Goal: Task Accomplishment & Management: Use online tool/utility

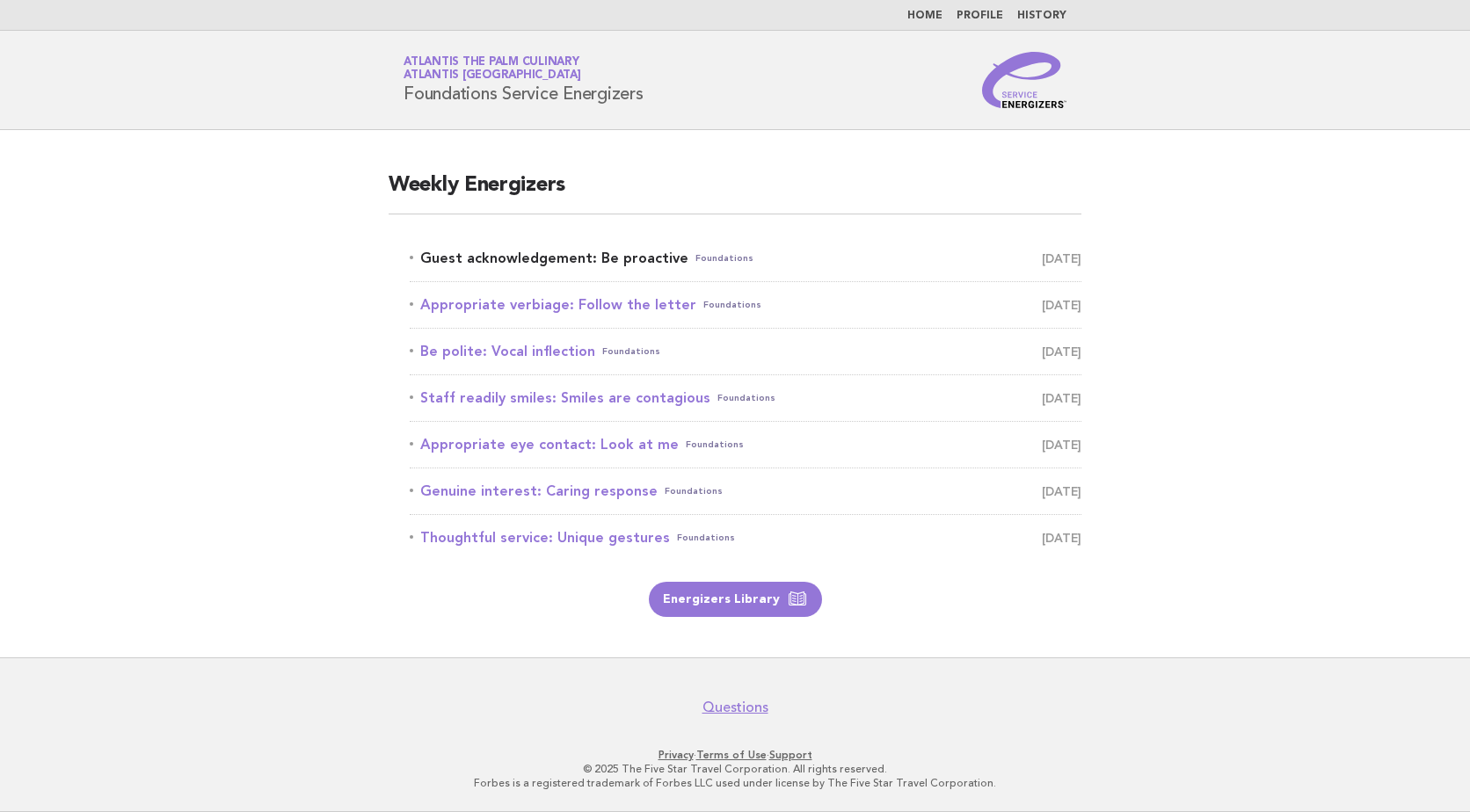
click at [583, 258] on link "Guest acknowledgement: Be proactive Foundations [DATE]" at bounding box center [745, 258] width 672 height 25
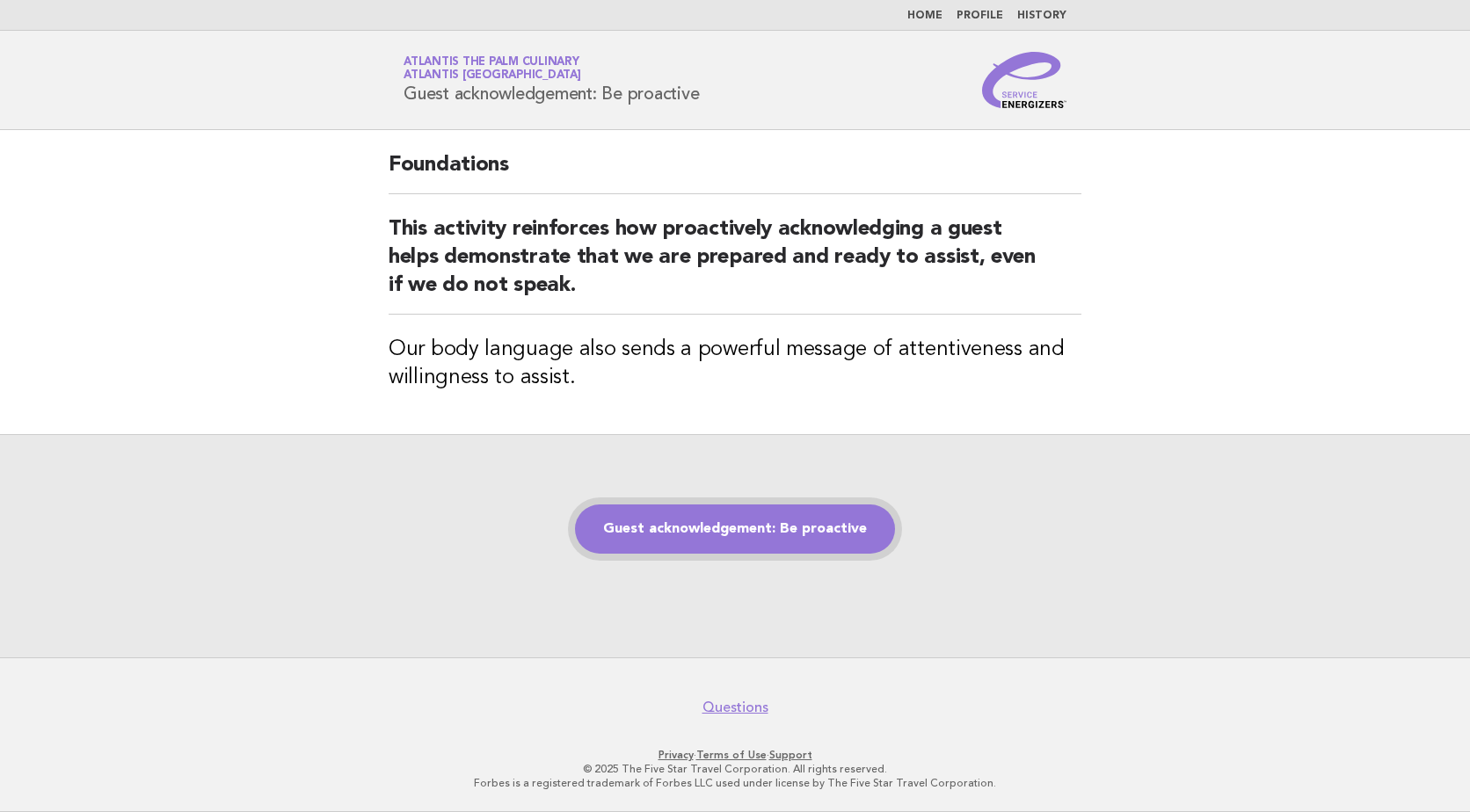
click at [696, 520] on link "Guest acknowledgement: Be proactive" at bounding box center [735, 529] width 320 height 49
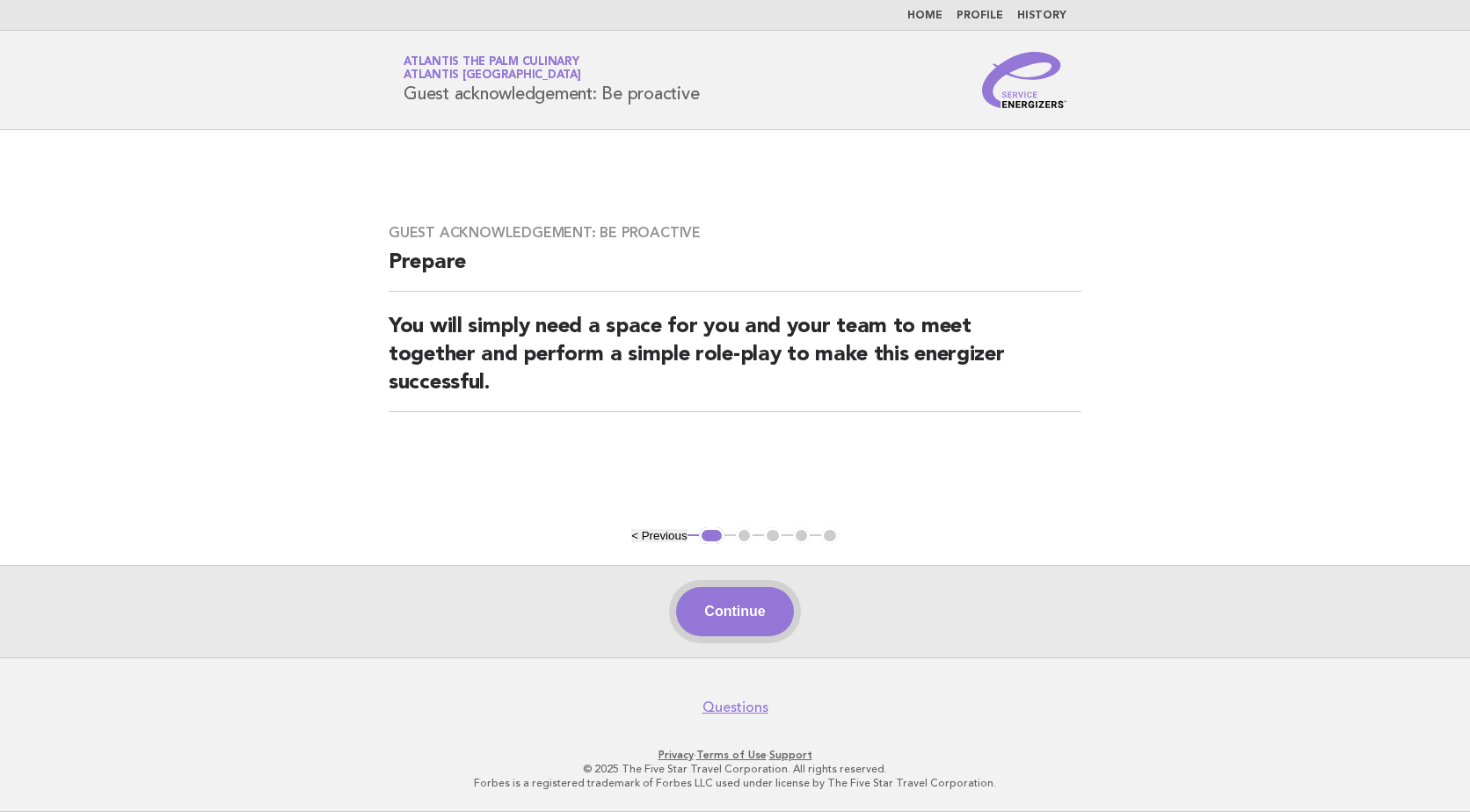
click at [714, 629] on button "Continue" at bounding box center [735, 611] width 117 height 49
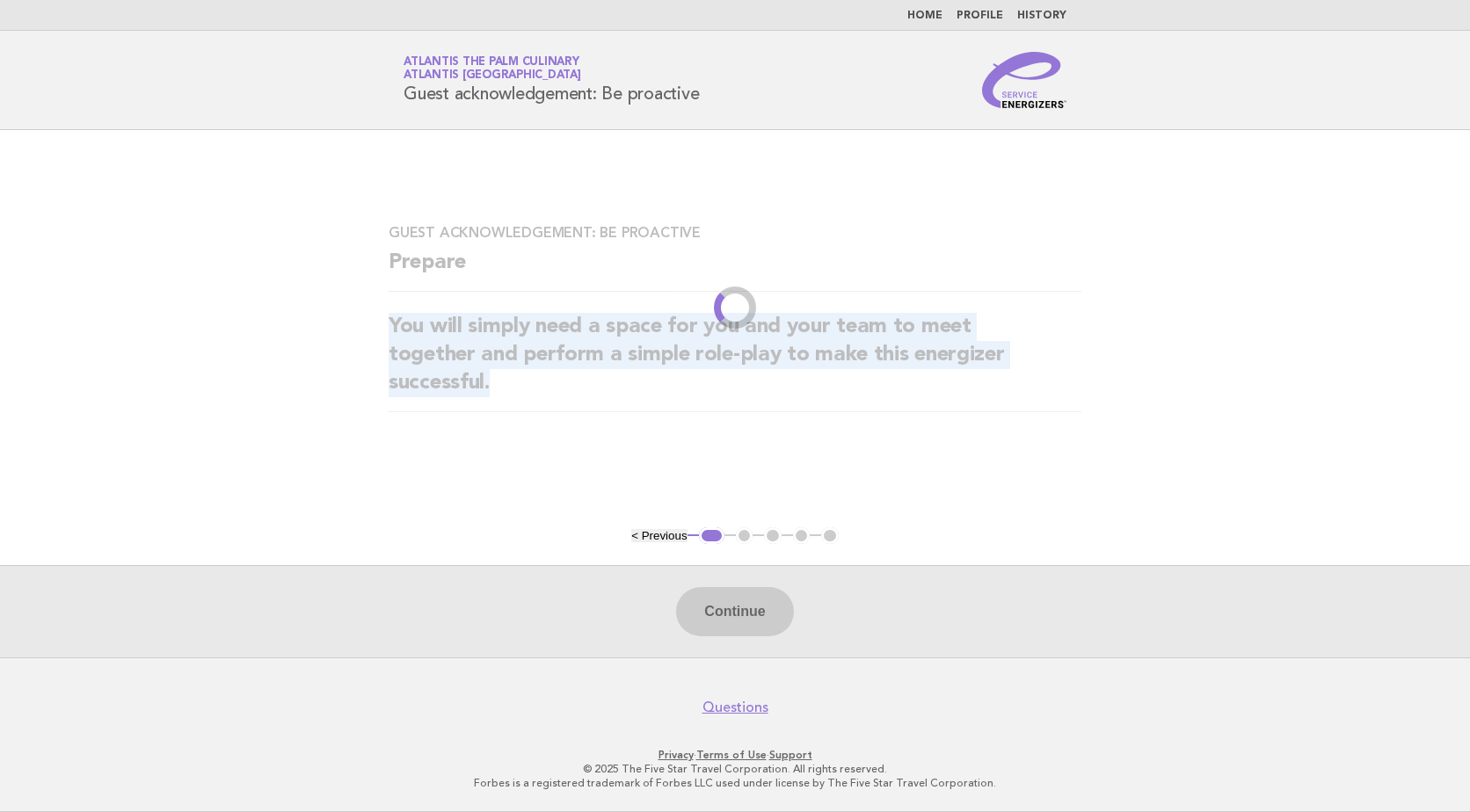
drag, startPoint x: 371, startPoint y: 314, endPoint x: 505, endPoint y: 383, distance: 150.7
click at [505, 383] on div "Guest acknowledgement: Be proactive Prepare You will simply need a space for yo…" at bounding box center [735, 329] width 735 height 251
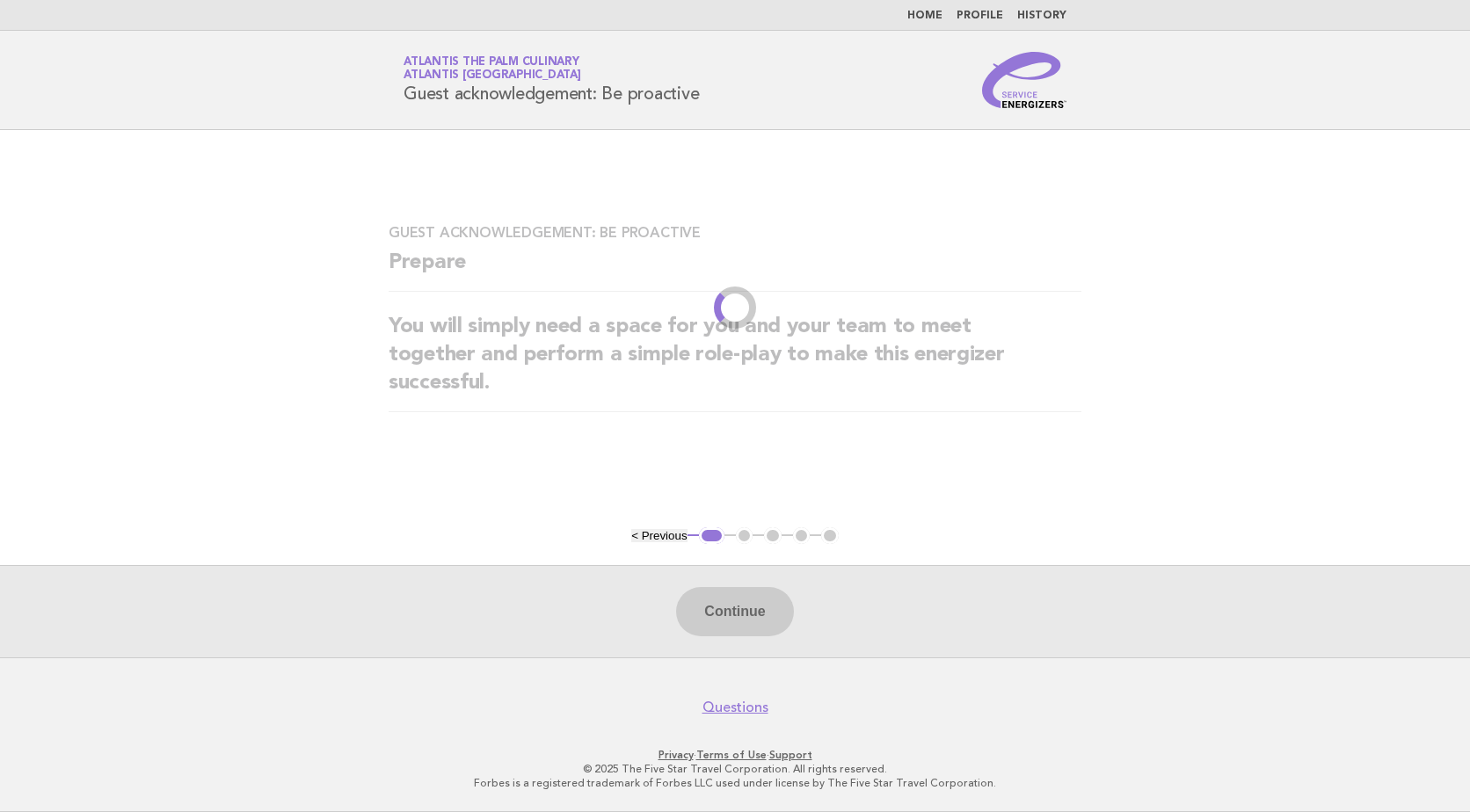
drag, startPoint x: 505, startPoint y: 383, endPoint x: 373, endPoint y: 245, distance: 191.0
click at [373, 245] on div "Guest acknowledgement: Be proactive Prepare You will simply need a space for yo…" at bounding box center [735, 329] width 735 height 251
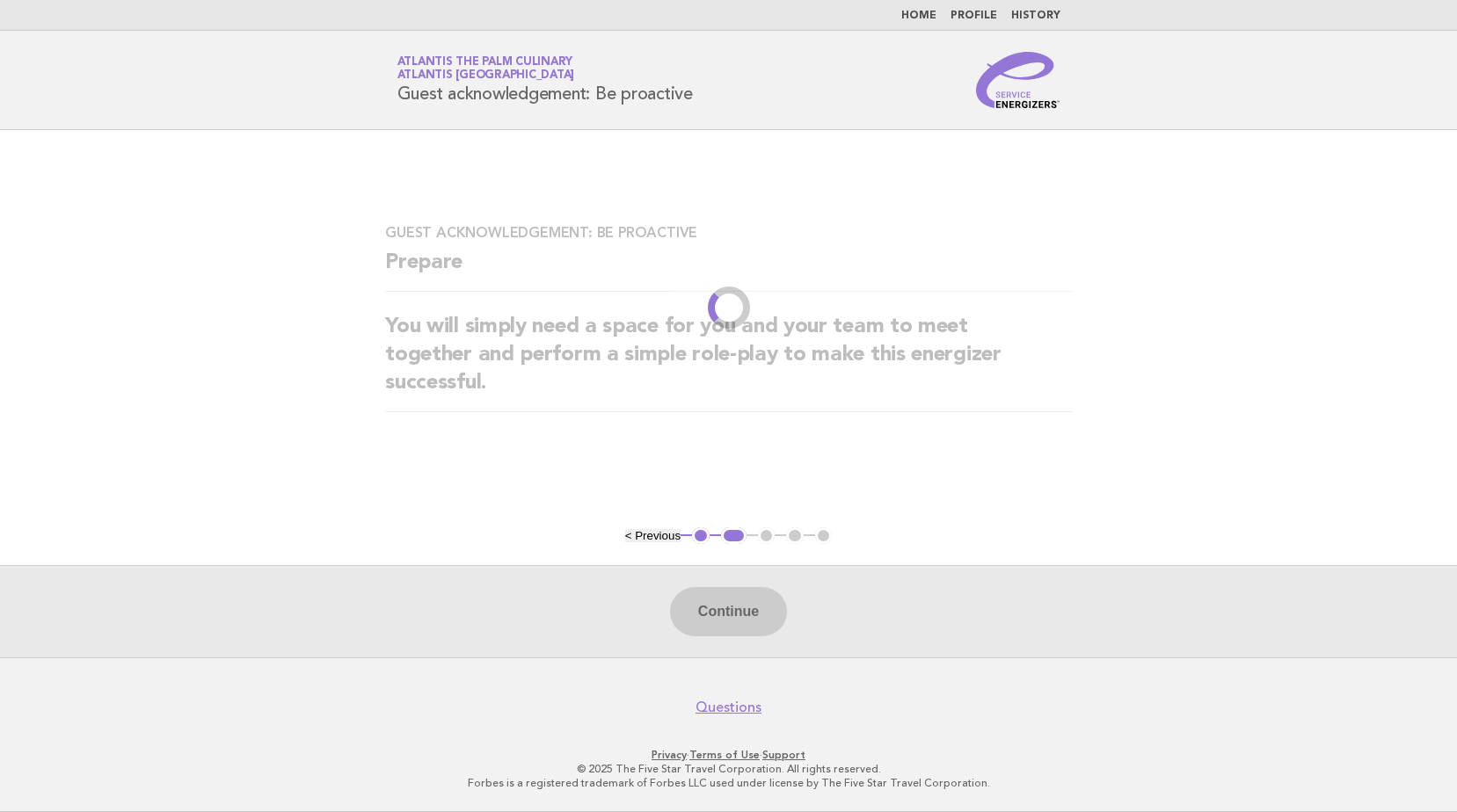
click at [485, 407] on div "Guest acknowledgement: Be proactive Prepare You will simply need a space for yo…" at bounding box center [728, 329] width 728 height 251
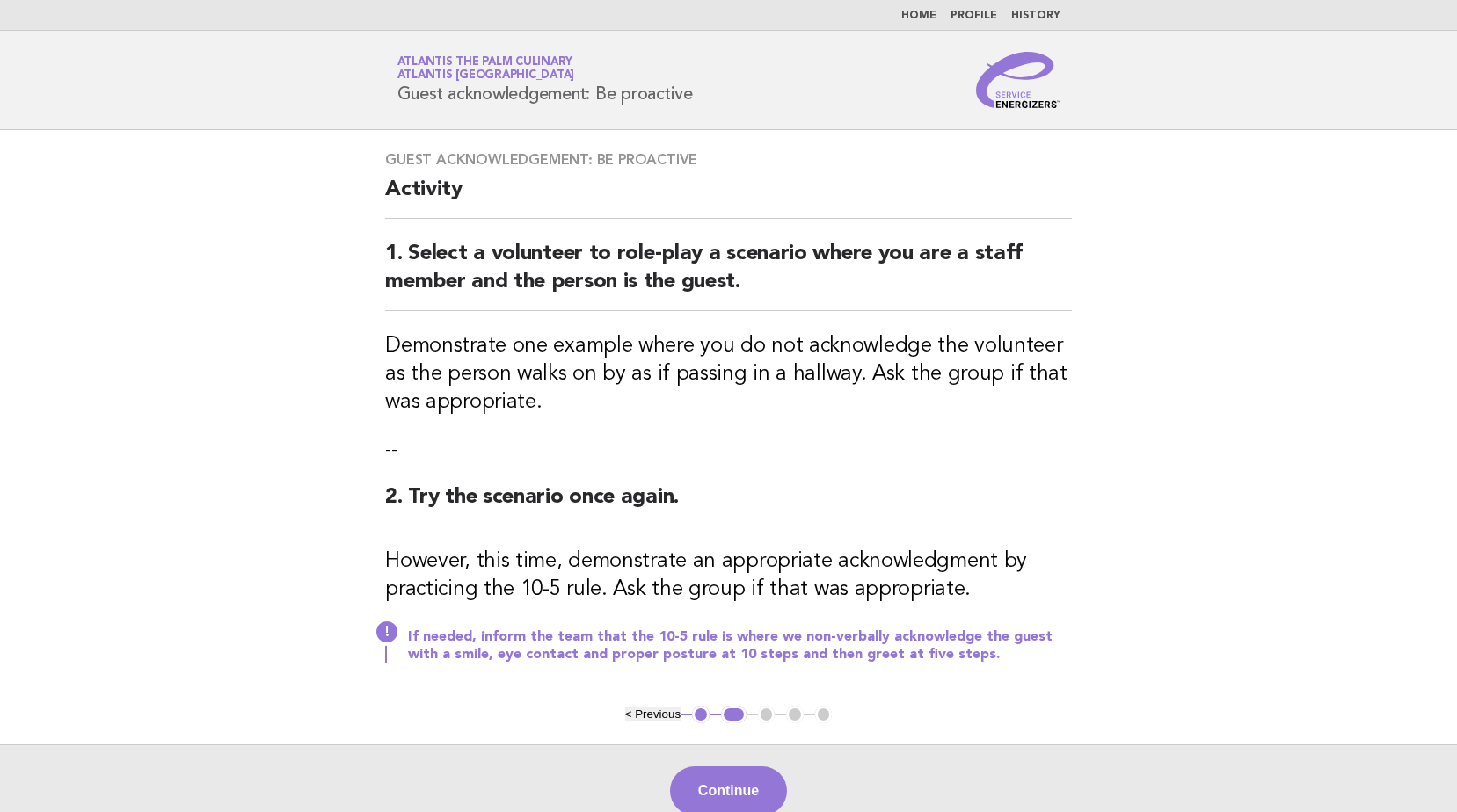
drag, startPoint x: 479, startPoint y: 405, endPoint x: 528, endPoint y: 417, distance: 50.4
click at [528, 417] on div "Guest acknowledgement: Be proactive Activity 1. Select a volunteer to role-play…" at bounding box center [728, 417] width 728 height 576
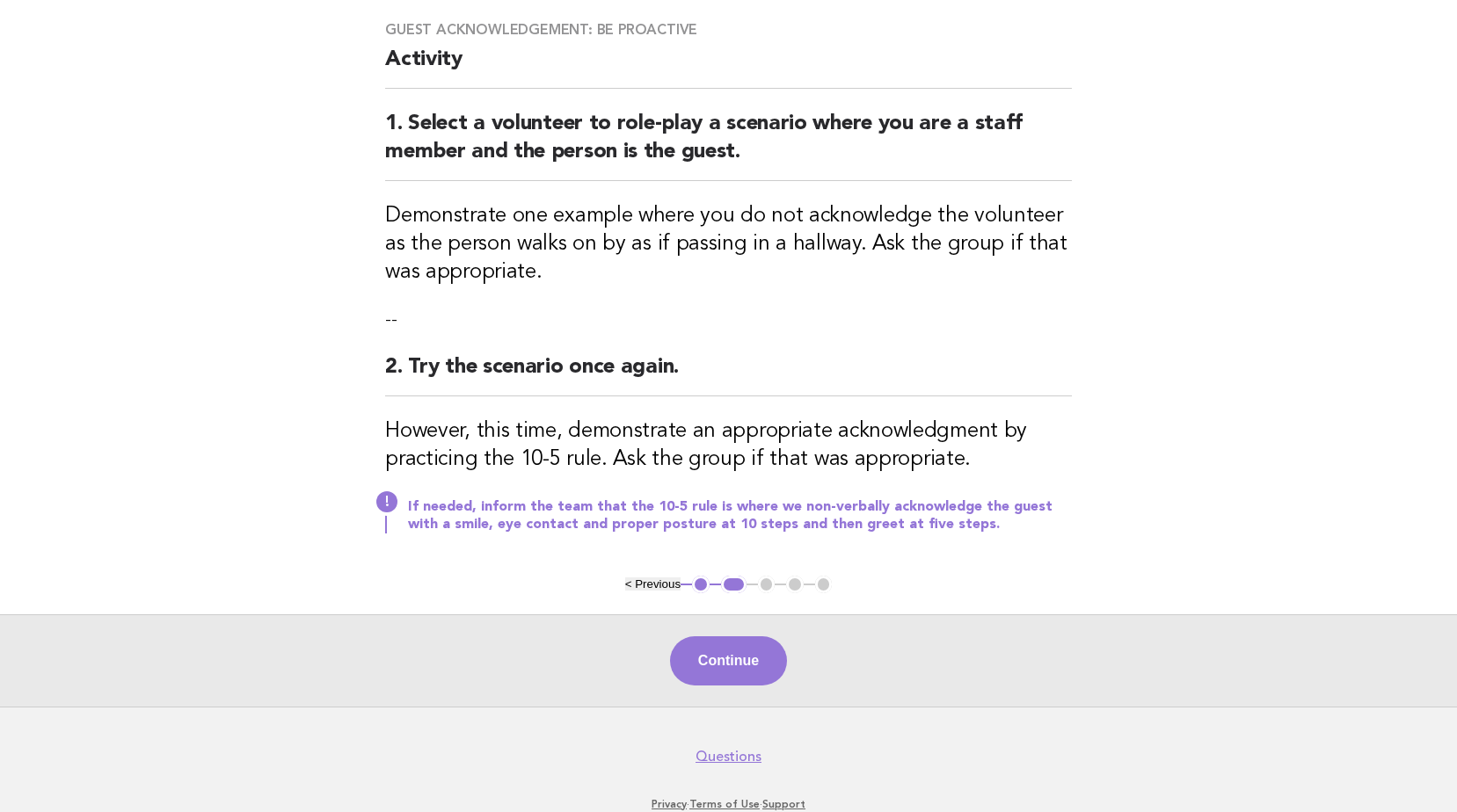
scroll to position [91, 0]
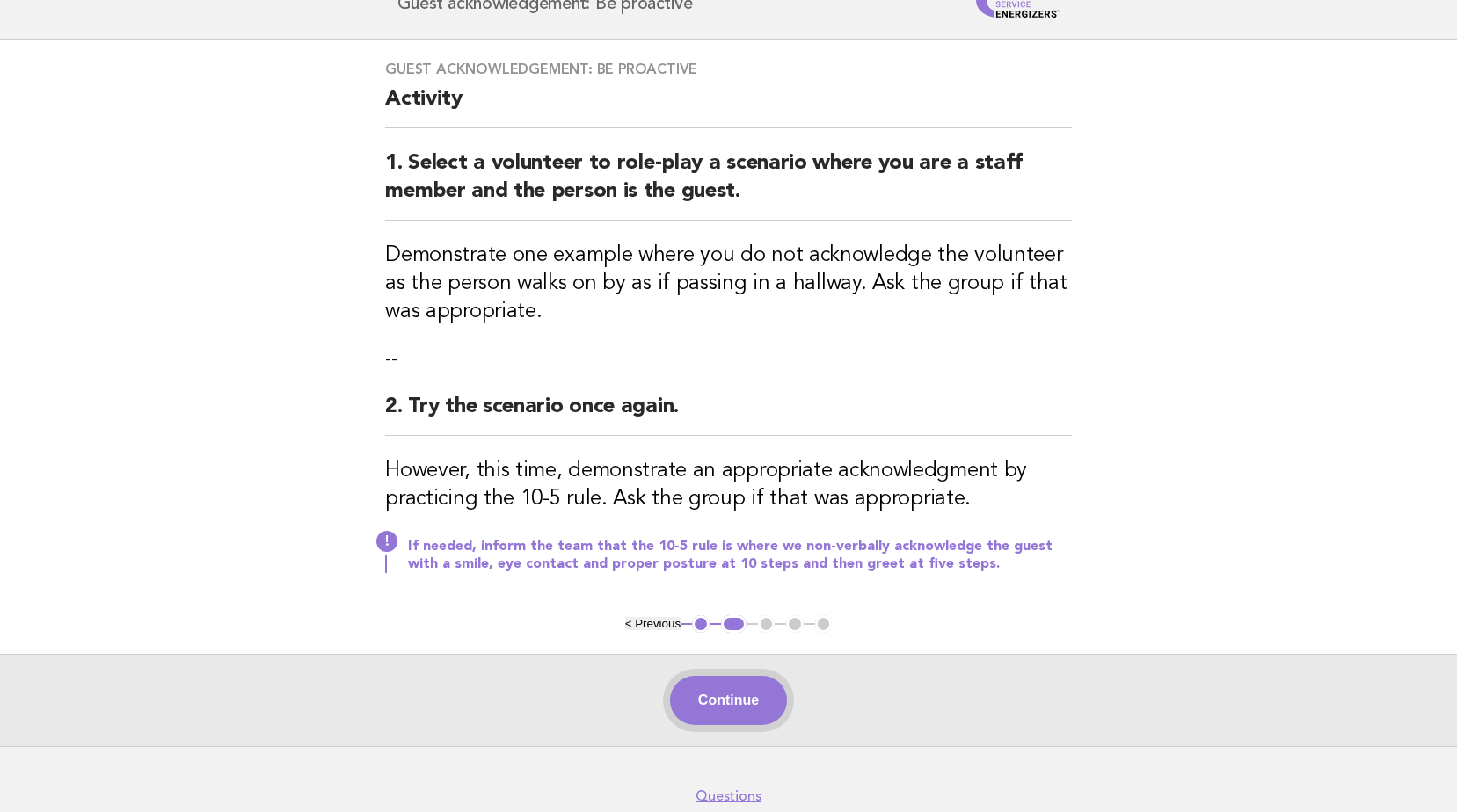
click at [718, 697] on button "Continue" at bounding box center [728, 700] width 117 height 49
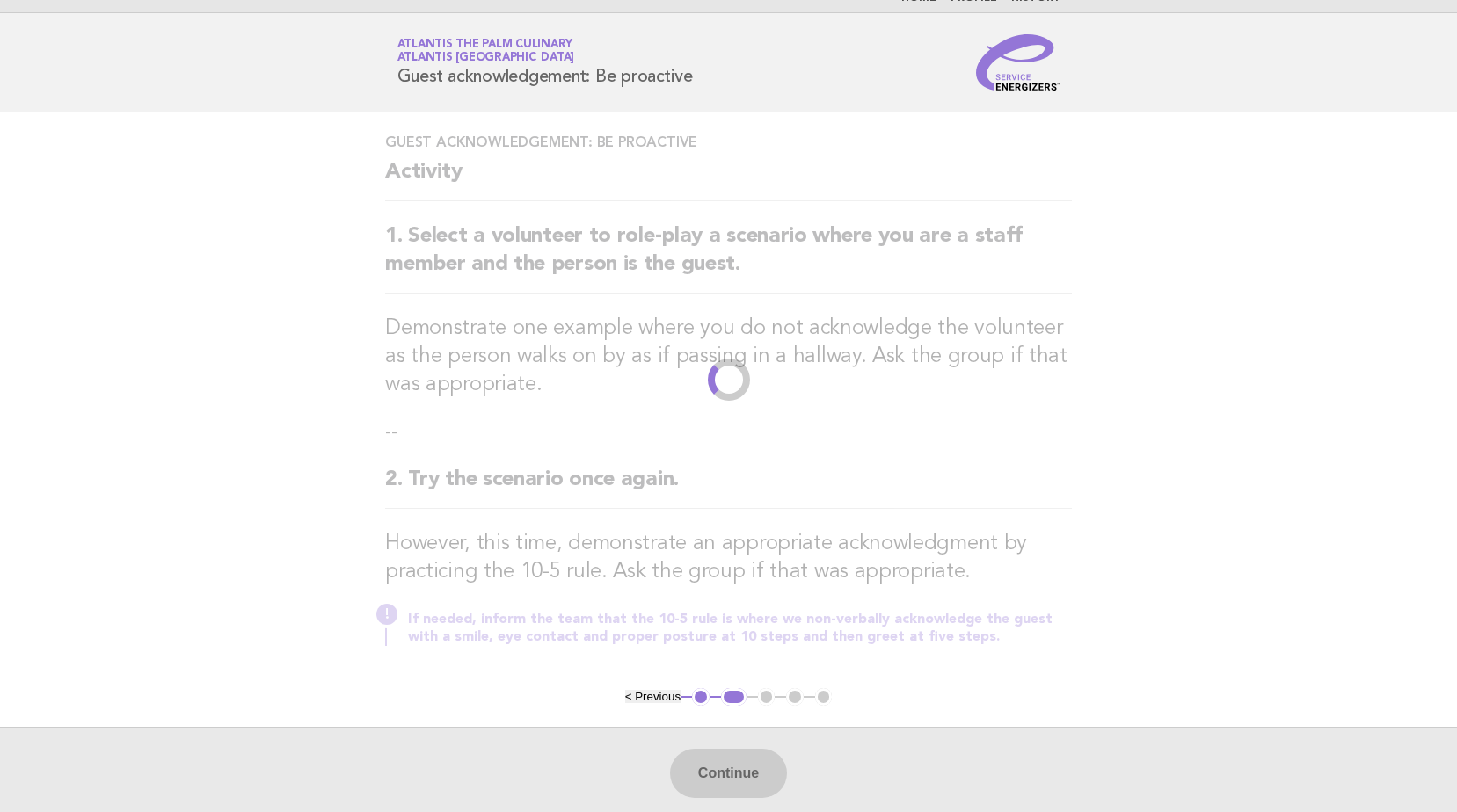
scroll to position [0, 0]
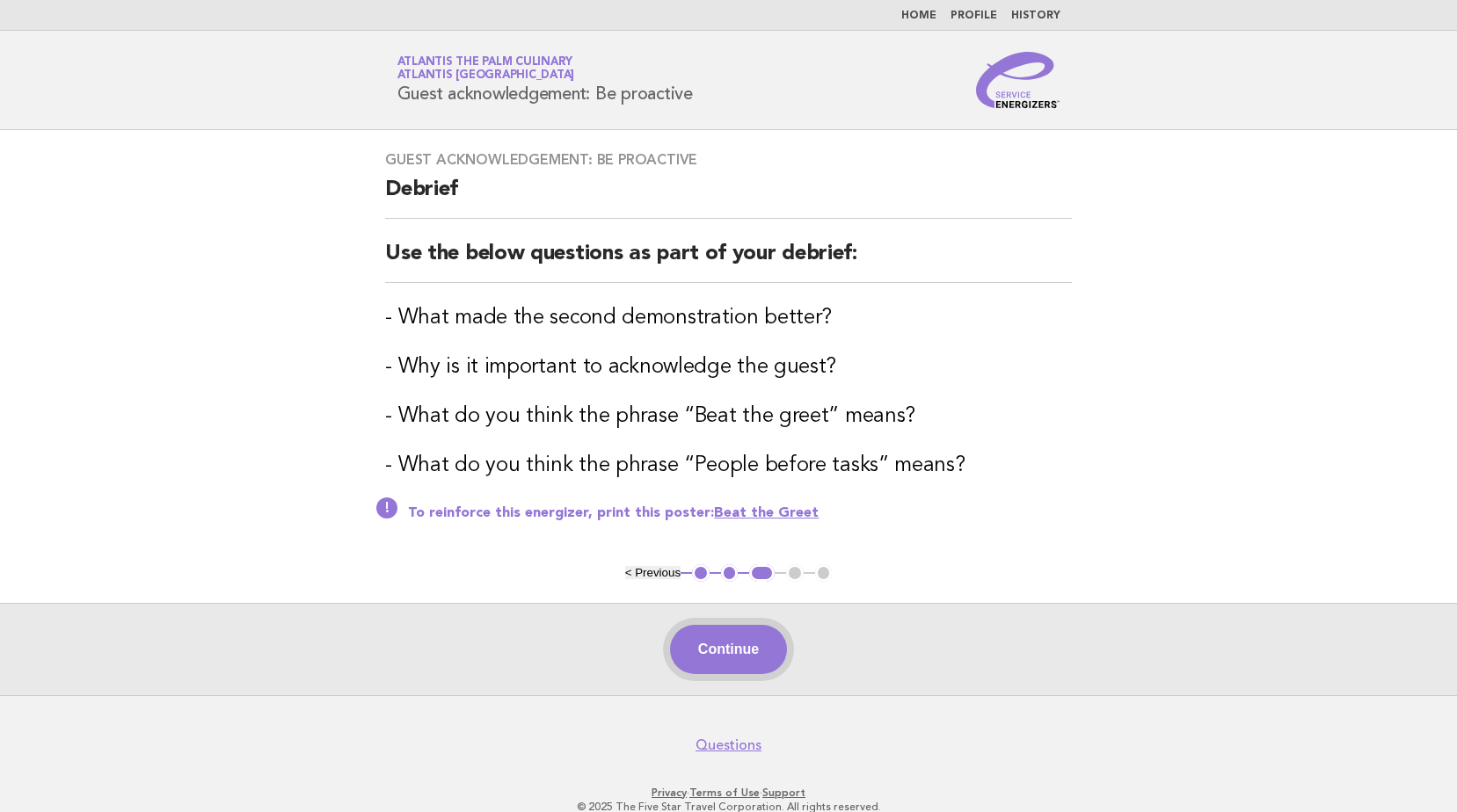
click at [735, 643] on button "Continue" at bounding box center [728, 648] width 117 height 49
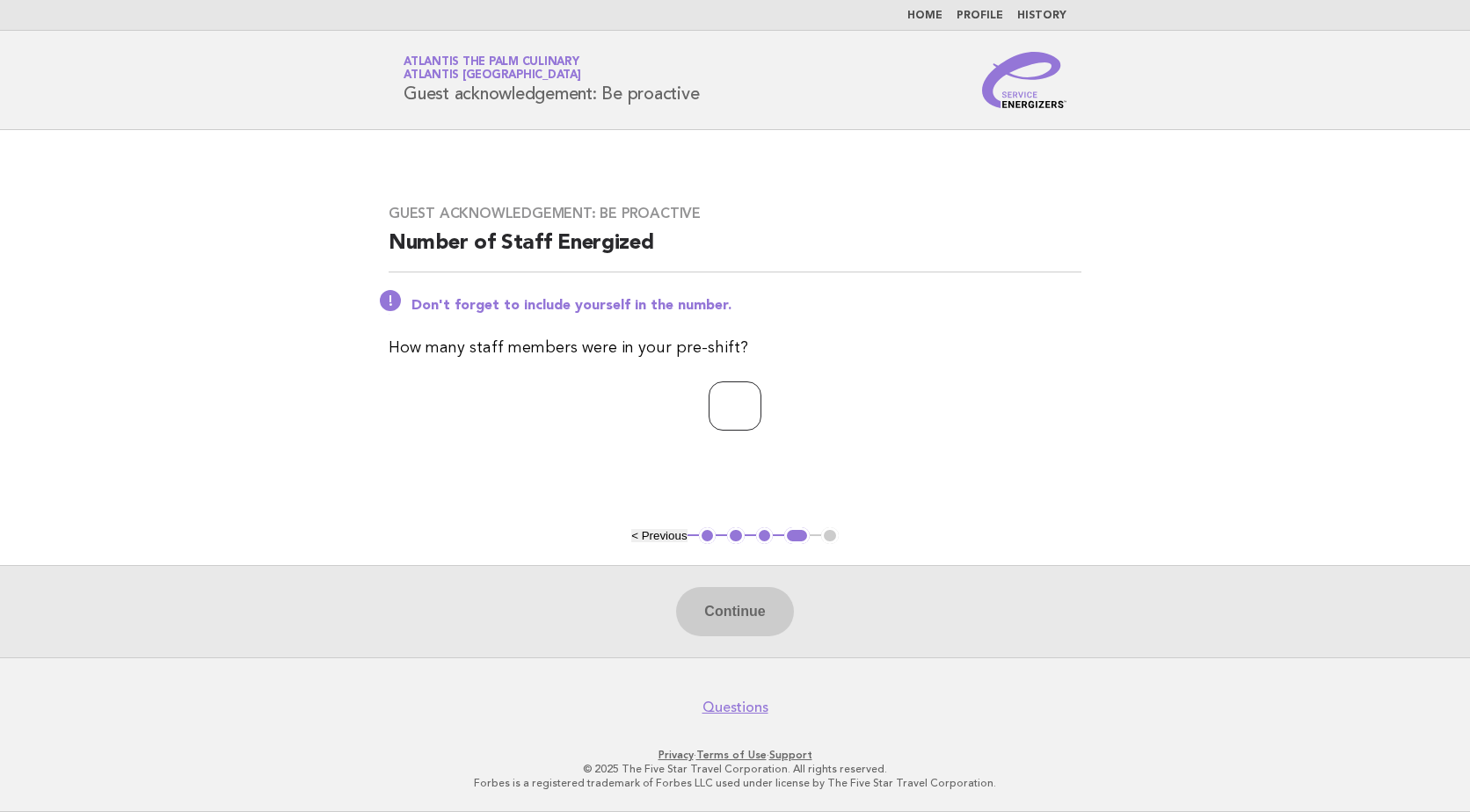
click at [732, 415] on input "number" at bounding box center [735, 405] width 53 height 49
drag, startPoint x: 410, startPoint y: 347, endPoint x: 731, endPoint y: 358, distance: 321.2
click at [731, 358] on p "How many staff members were in your pre-shift?" at bounding box center [735, 348] width 693 height 25
drag, startPoint x: 731, startPoint y: 358, endPoint x: 801, endPoint y: 350, distance: 70.5
click at [801, 350] on p "How many staff members were in your pre-shift?" at bounding box center [735, 348] width 693 height 25
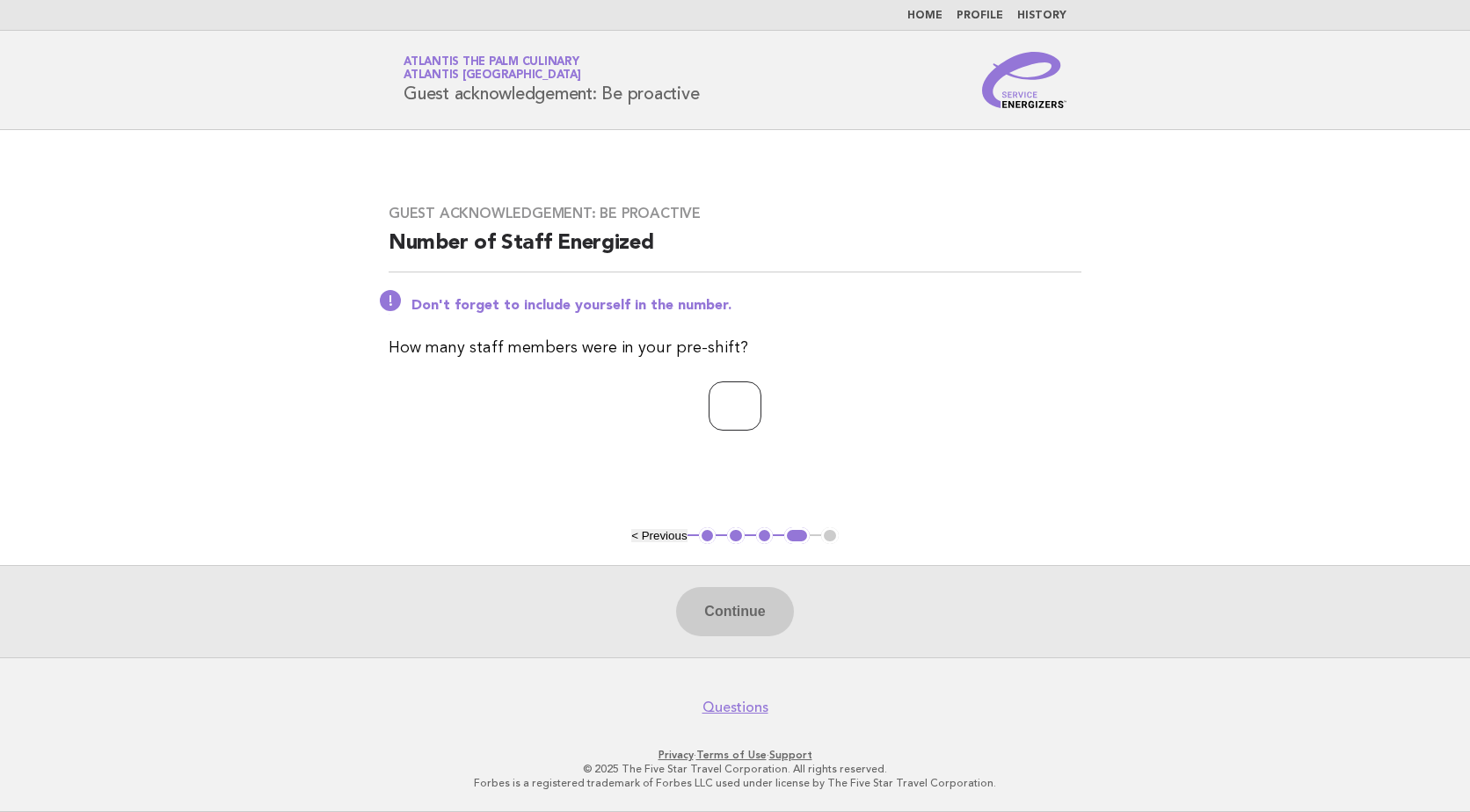
click at [755, 398] on input "number" at bounding box center [735, 405] width 53 height 49
type input "*"
click at [867, 471] on div "Guest acknowledgement: Be proactive Number of Staff Energized Don't forget to i…" at bounding box center [735, 328] width 735 height 289
click at [742, 617] on button "Continue" at bounding box center [735, 611] width 117 height 49
